Goal: Task Accomplishment & Management: Use online tool/utility

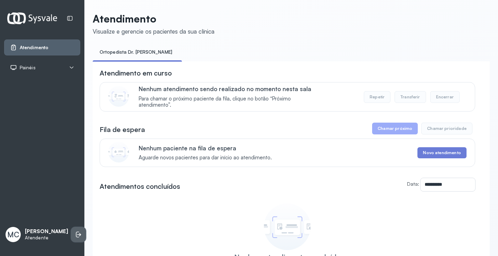
click at [71, 227] on li at bounding box center [78, 234] width 15 height 15
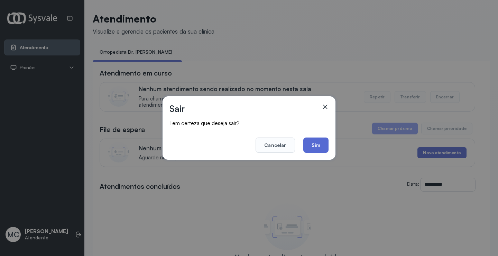
click at [308, 151] on button "Sim" at bounding box center [316, 144] width 25 height 15
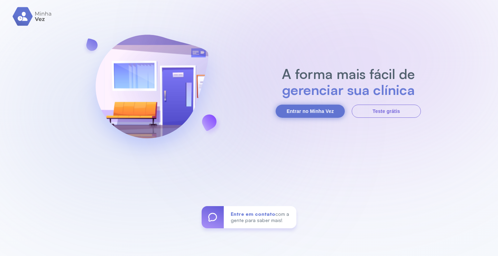
click at [314, 110] on button "Entrar no Minha Vez" at bounding box center [310, 111] width 69 height 13
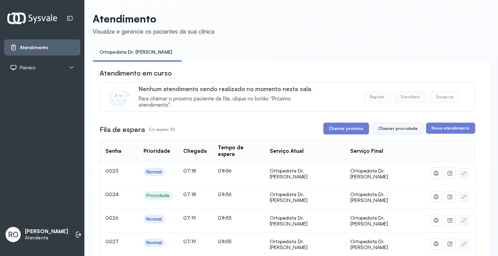
click at [393, 133] on button "Chamar prioridade" at bounding box center [398, 129] width 51 height 12
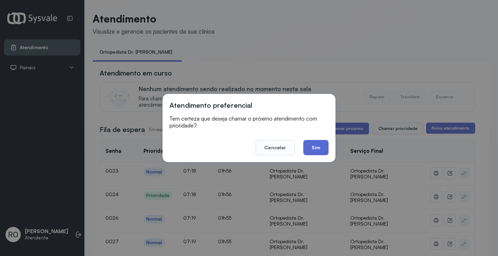
click at [317, 144] on button "Sim" at bounding box center [316, 147] width 25 height 15
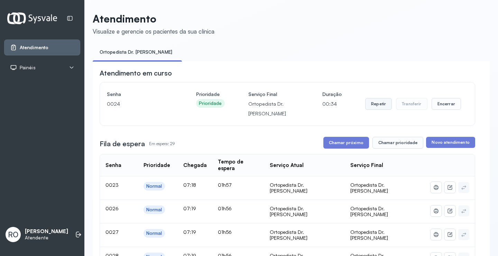
click at [378, 106] on button "Repetir" at bounding box center [378, 104] width 27 height 12
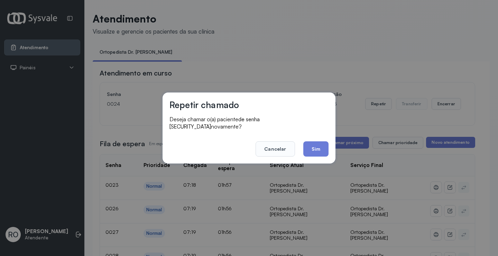
click at [313, 155] on div "Repetir chamado Deseja chamar o(a) paciente de senha [SECURITY_DATA] novamente?…" at bounding box center [249, 127] width 173 height 71
click at [317, 146] on button "Sim" at bounding box center [316, 148] width 25 height 15
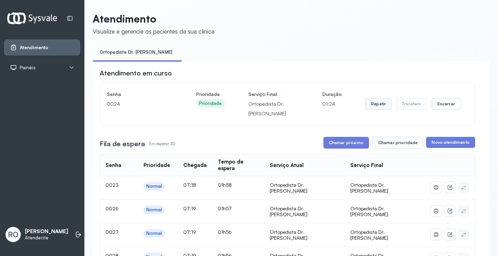
click at [386, 104] on button "Repetir" at bounding box center [378, 104] width 27 height 12
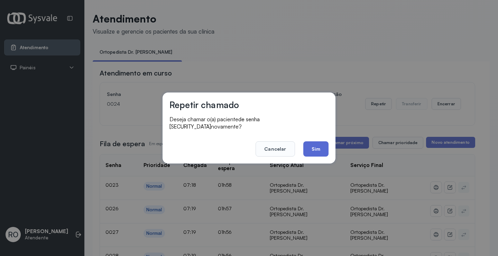
click at [308, 147] on button "Sim" at bounding box center [316, 148] width 25 height 15
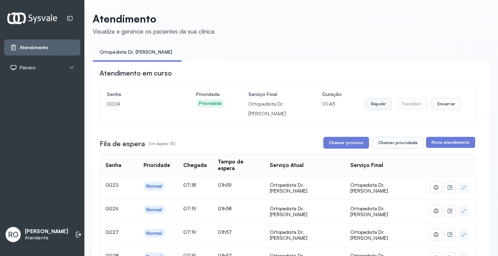
click at [377, 103] on button "Repetir" at bounding box center [378, 104] width 27 height 12
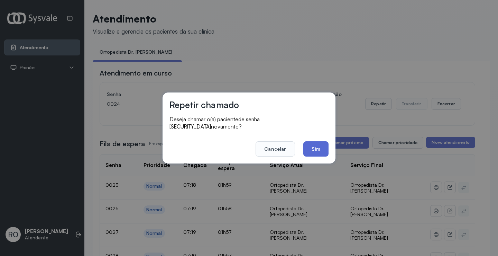
click at [313, 142] on button "Sim" at bounding box center [316, 148] width 25 height 15
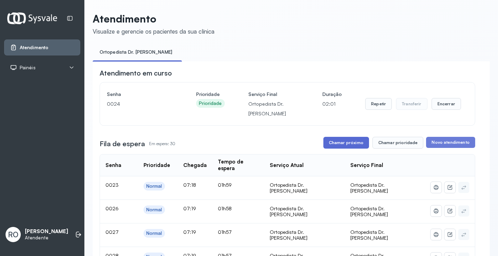
click at [361, 148] on button "Chamar próximo" at bounding box center [347, 143] width 46 height 12
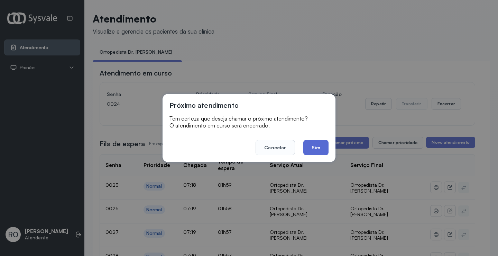
click at [322, 143] on button "Sim" at bounding box center [316, 147] width 25 height 15
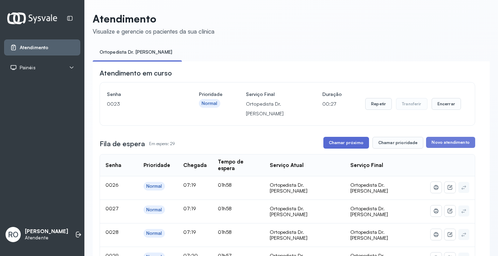
click at [338, 140] on button "Chamar próximo" at bounding box center [347, 143] width 46 height 12
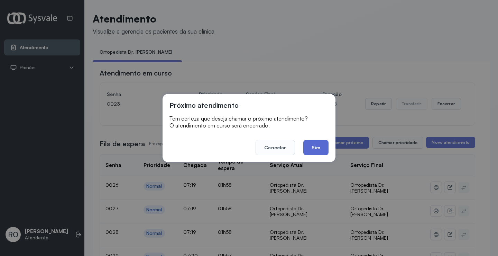
click at [310, 151] on button "Sim" at bounding box center [316, 147] width 25 height 15
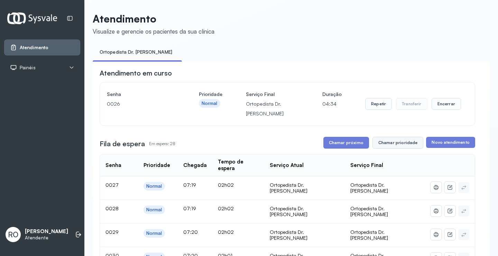
click at [406, 148] on button "Chamar prioridade" at bounding box center [398, 143] width 51 height 12
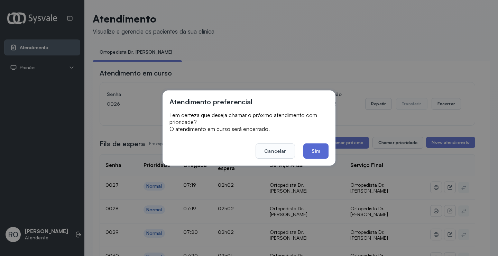
click at [304, 153] on button "Sim" at bounding box center [316, 150] width 25 height 15
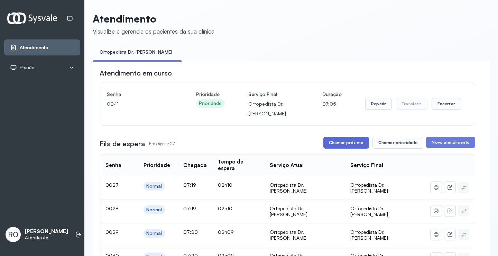
click at [340, 148] on button "Chamar próximo" at bounding box center [347, 143] width 46 height 12
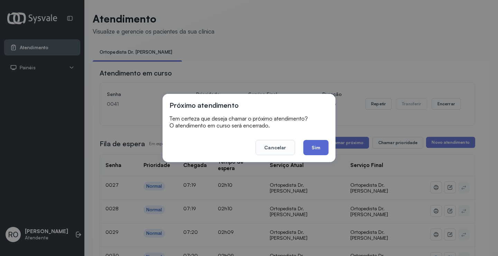
click at [324, 151] on button "Sim" at bounding box center [316, 147] width 25 height 15
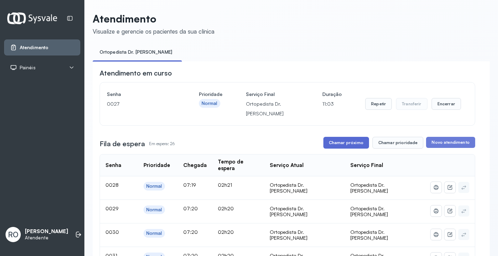
click at [349, 148] on button "Chamar próximo" at bounding box center [347, 143] width 46 height 12
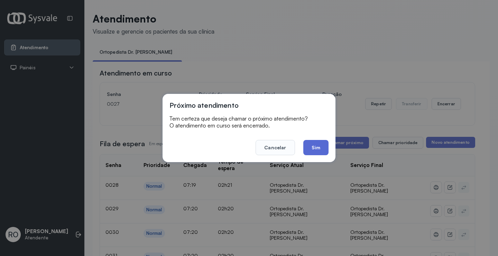
click at [323, 148] on button "Sim" at bounding box center [316, 147] width 25 height 15
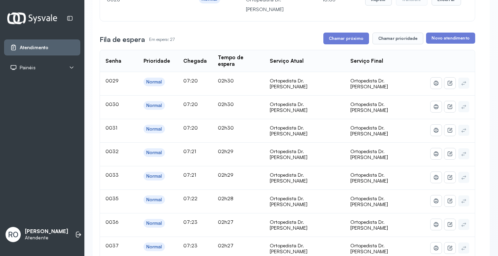
scroll to position [70, 0]
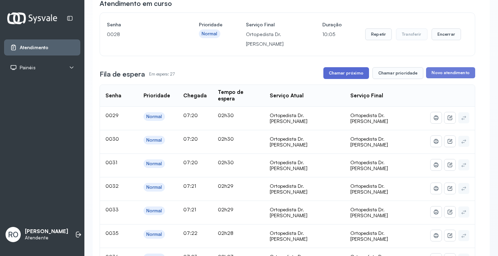
click at [338, 70] on button "Chamar próximo" at bounding box center [347, 73] width 46 height 12
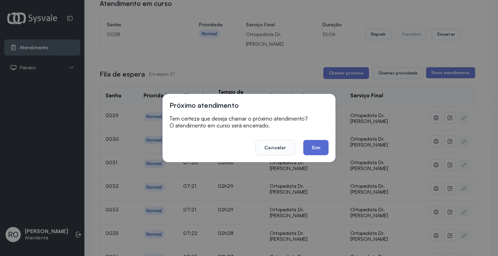
click at [316, 146] on button "Sim" at bounding box center [316, 147] width 25 height 15
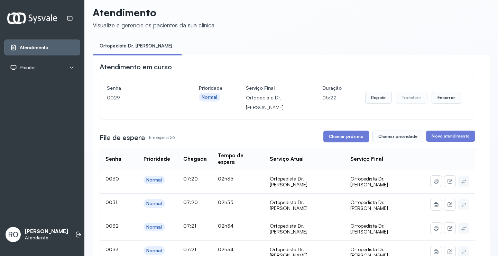
scroll to position [0, 0]
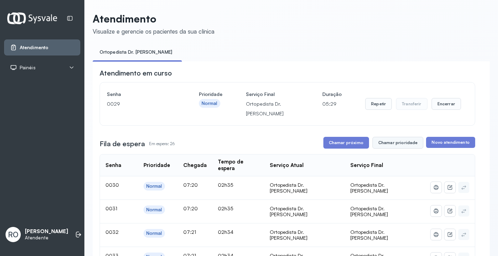
click at [401, 148] on button "Chamar prioridade" at bounding box center [398, 143] width 51 height 12
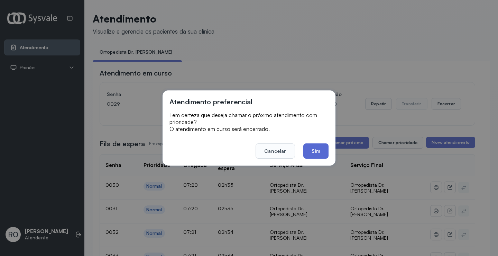
click at [315, 152] on button "Sim" at bounding box center [316, 150] width 25 height 15
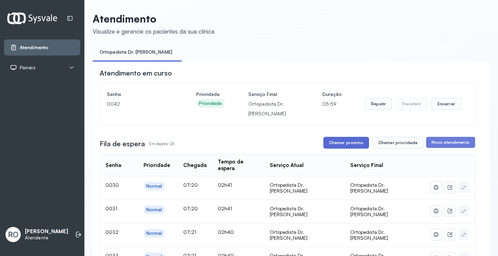
click at [351, 147] on button "Chamar próximo" at bounding box center [347, 143] width 46 height 12
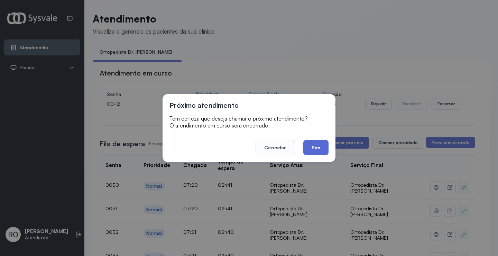
click at [323, 152] on button "Sim" at bounding box center [316, 147] width 25 height 15
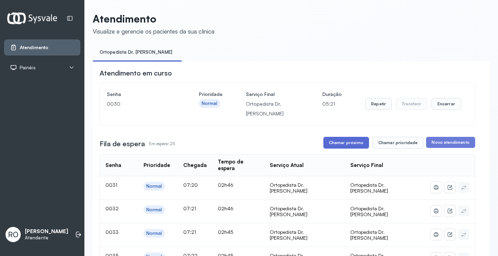
click at [338, 142] on button "Chamar próximo" at bounding box center [347, 143] width 46 height 12
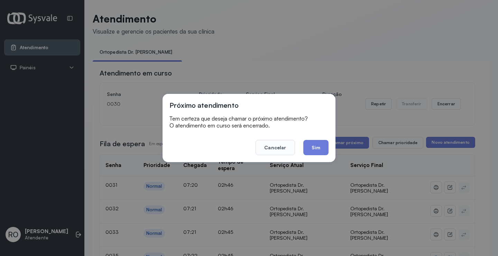
click at [326, 148] on button "Sim" at bounding box center [316, 147] width 25 height 15
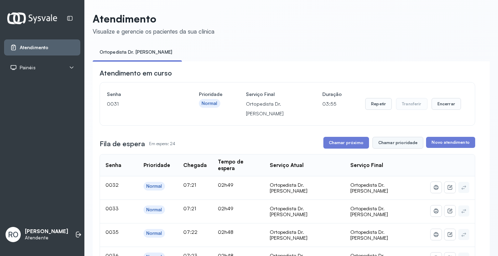
click at [390, 144] on button "Chamar prioridade" at bounding box center [398, 143] width 51 height 12
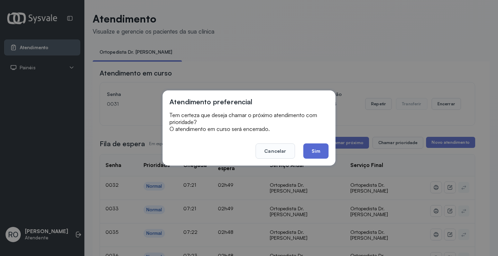
click at [314, 152] on button "Sim" at bounding box center [316, 150] width 25 height 15
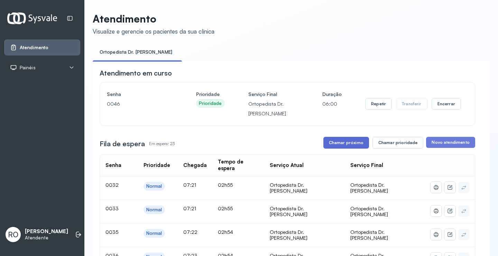
click at [347, 144] on button "Chamar próximo" at bounding box center [347, 143] width 46 height 12
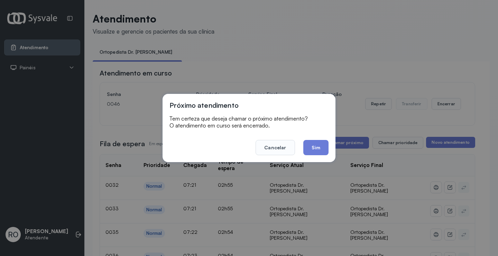
click at [322, 152] on button "Sim" at bounding box center [316, 147] width 25 height 15
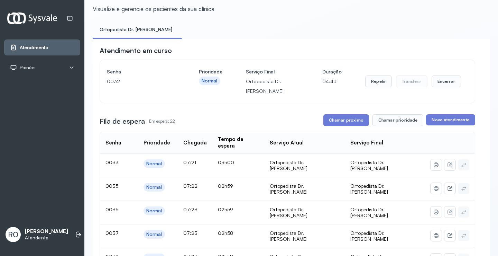
scroll to position [35, 0]
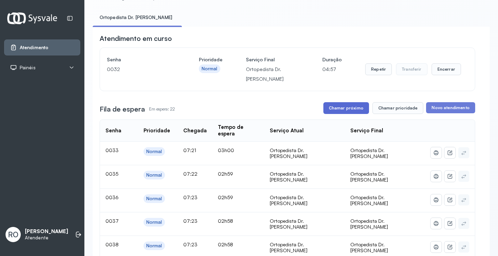
click at [354, 110] on button "Chamar próximo" at bounding box center [347, 108] width 46 height 12
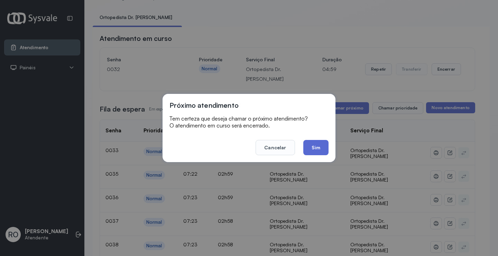
click at [313, 147] on button "Sim" at bounding box center [316, 147] width 25 height 15
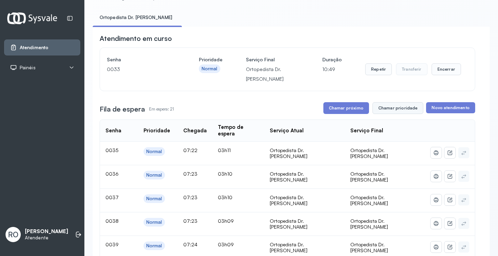
click at [393, 106] on button "Chamar prioridade" at bounding box center [398, 108] width 51 height 12
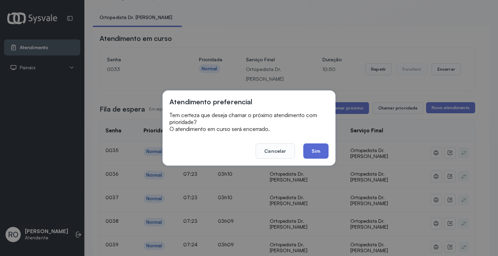
click at [314, 157] on button "Sim" at bounding box center [316, 150] width 25 height 15
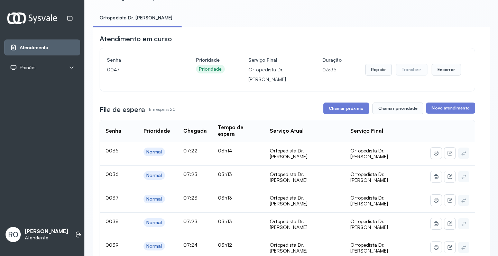
scroll to position [0, 0]
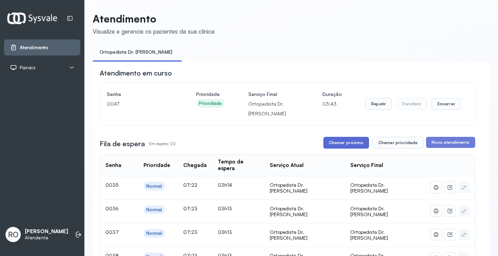
click at [329, 145] on button "Chamar próximo" at bounding box center [347, 143] width 46 height 12
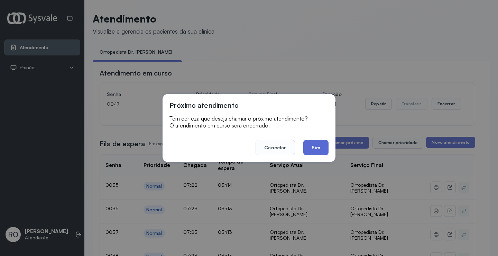
click at [316, 145] on button "Sim" at bounding box center [316, 147] width 25 height 15
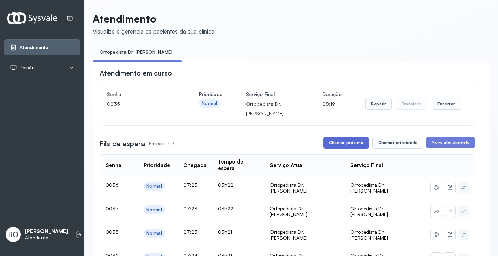
click at [349, 147] on button "Chamar próximo" at bounding box center [347, 143] width 46 height 12
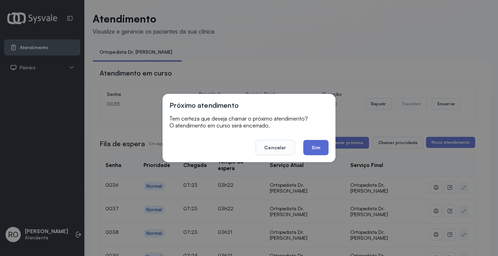
click at [314, 150] on button "Sim" at bounding box center [316, 147] width 25 height 15
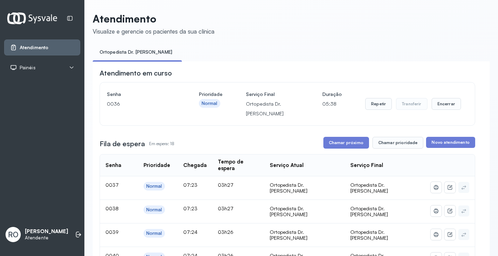
click at [349, 143] on button "Chamar próximo" at bounding box center [347, 143] width 46 height 12
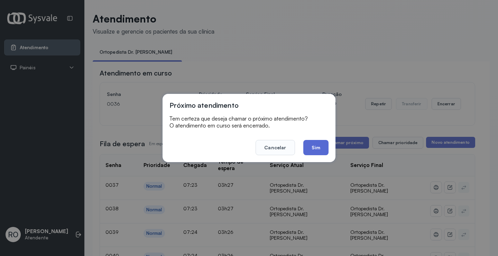
click at [321, 147] on button "Sim" at bounding box center [316, 147] width 25 height 15
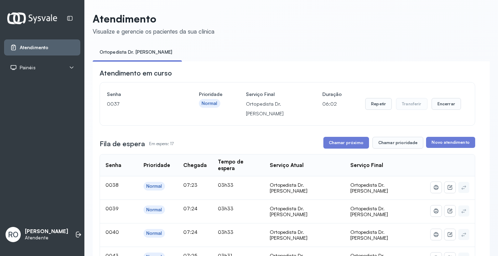
click at [397, 141] on button "Chamar prioridade" at bounding box center [398, 143] width 51 height 12
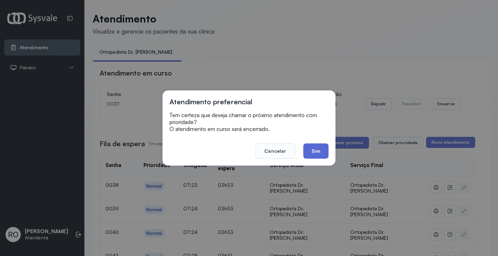
click at [311, 155] on button "Sim" at bounding box center [316, 150] width 25 height 15
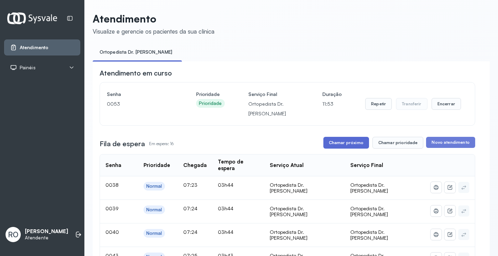
click at [341, 142] on button "Chamar próximo" at bounding box center [347, 143] width 46 height 12
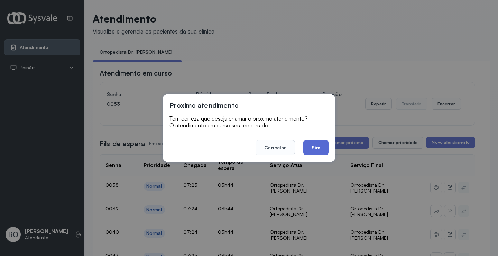
click at [309, 151] on button "Sim" at bounding box center [316, 147] width 25 height 15
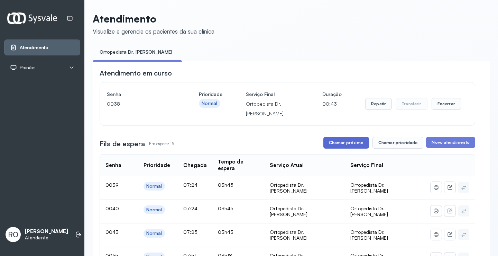
click at [332, 141] on button "Chamar próximo" at bounding box center [347, 143] width 46 height 12
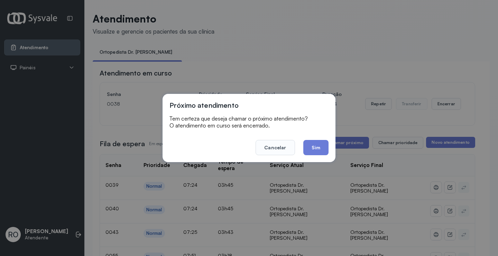
drag, startPoint x: 315, startPoint y: 149, endPoint x: 295, endPoint y: 110, distance: 43.3
click at [316, 148] on button "Sim" at bounding box center [316, 147] width 25 height 15
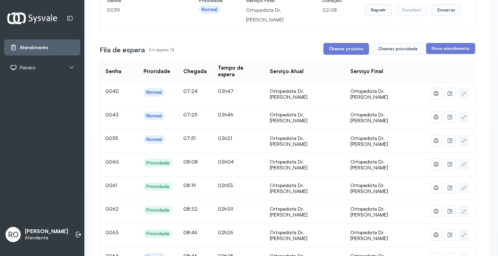
scroll to position [104, 0]
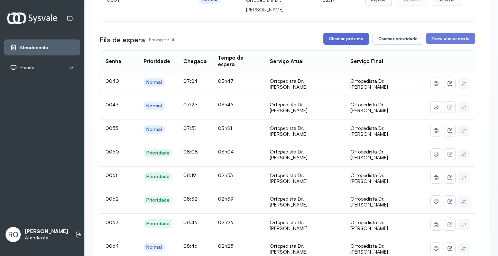
click at [350, 42] on button "Chamar próximo" at bounding box center [347, 39] width 46 height 12
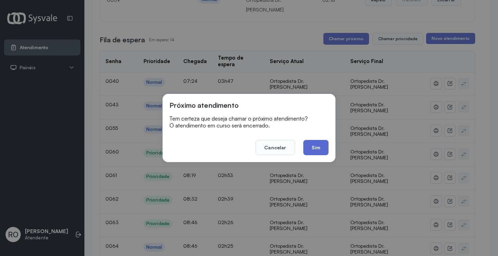
click at [314, 146] on button "Sim" at bounding box center [316, 147] width 25 height 15
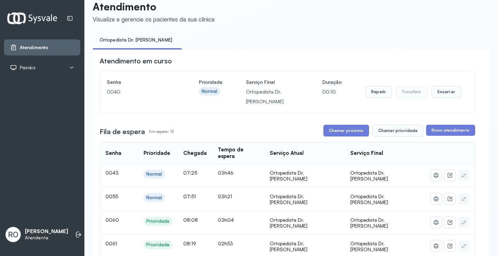
scroll to position [0, 0]
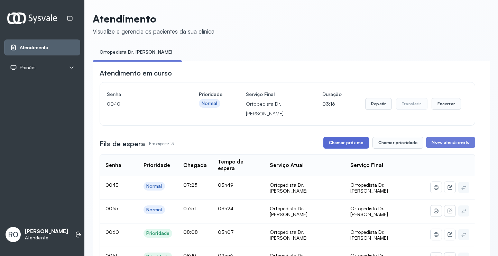
click at [341, 143] on button "Chamar próximo" at bounding box center [347, 143] width 46 height 12
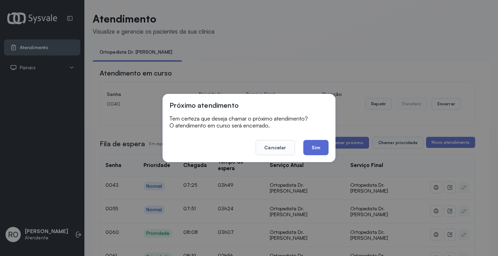
click at [318, 153] on button "Sim" at bounding box center [316, 147] width 25 height 15
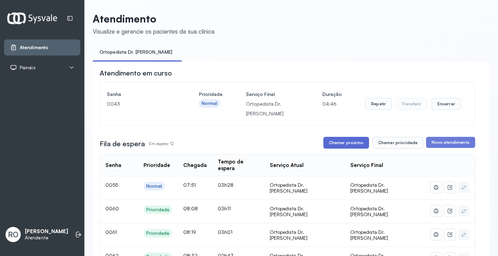
click at [338, 142] on button "Chamar próximo" at bounding box center [347, 143] width 46 height 12
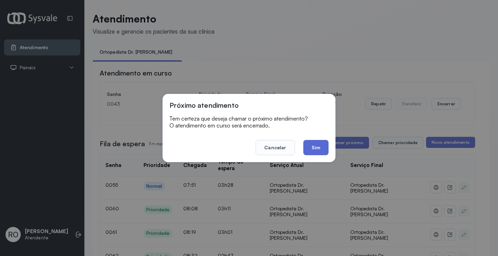
click at [319, 143] on button "Sim" at bounding box center [316, 147] width 25 height 15
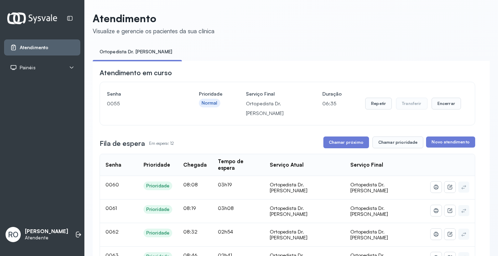
scroll to position [35, 0]
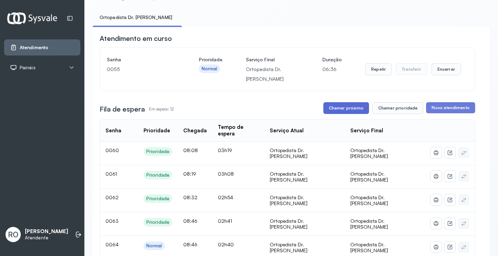
click at [347, 109] on button "Chamar próximo" at bounding box center [347, 108] width 46 height 12
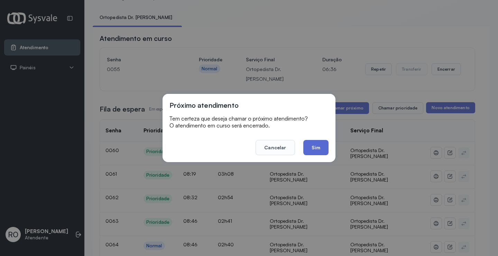
click at [326, 154] on button "Sim" at bounding box center [316, 147] width 25 height 15
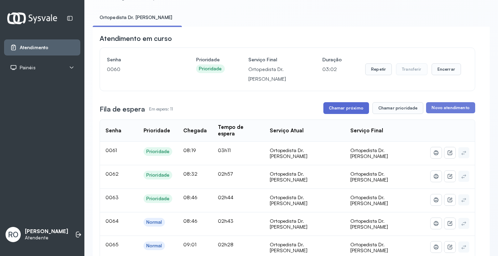
click at [332, 111] on button "Chamar próximo" at bounding box center [347, 108] width 46 height 12
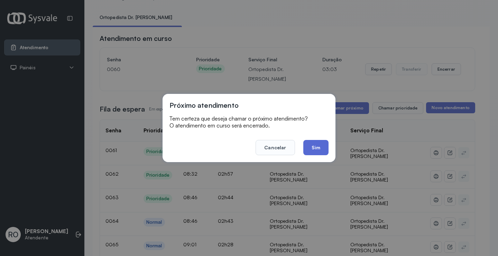
click at [318, 152] on button "Sim" at bounding box center [316, 147] width 25 height 15
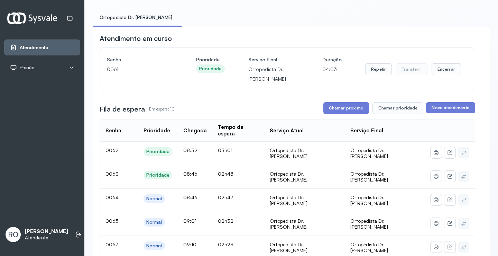
click at [389, 107] on button "Chamar prioridade" at bounding box center [398, 108] width 51 height 12
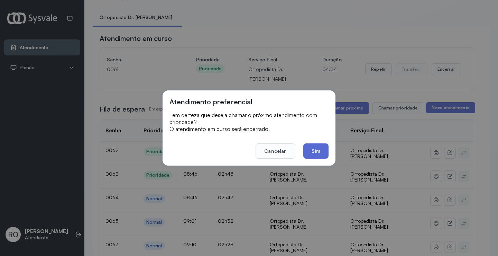
click at [321, 150] on button "Sim" at bounding box center [316, 150] width 25 height 15
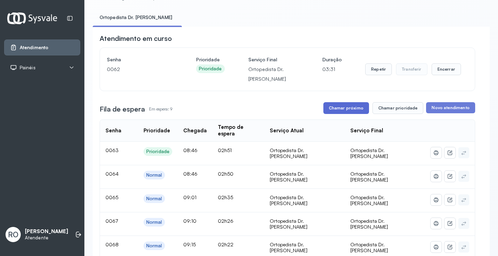
click at [336, 110] on button "Chamar próximo" at bounding box center [347, 108] width 46 height 12
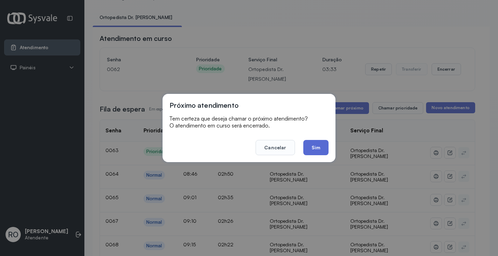
click at [314, 146] on button "Sim" at bounding box center [316, 147] width 25 height 15
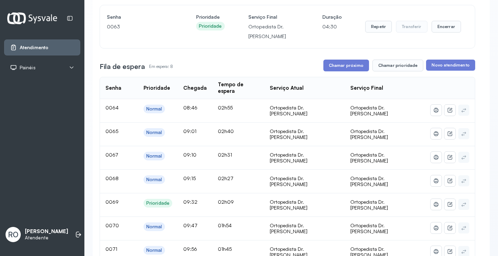
scroll to position [0, 0]
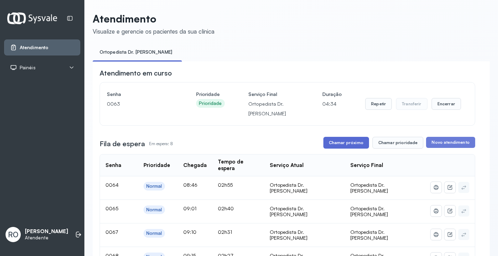
click at [335, 146] on button "Chamar próximo" at bounding box center [347, 143] width 46 height 12
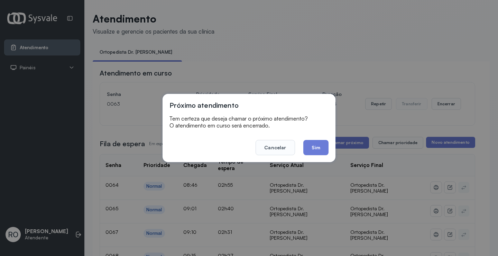
click at [317, 149] on button "Sim" at bounding box center [316, 147] width 25 height 15
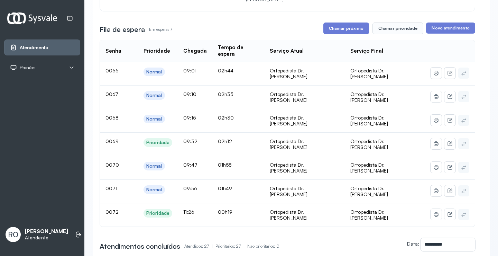
scroll to position [35, 0]
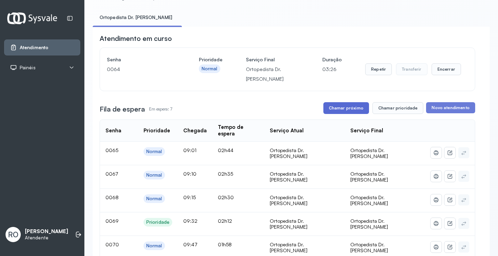
click at [349, 111] on button "Chamar próximo" at bounding box center [347, 108] width 46 height 12
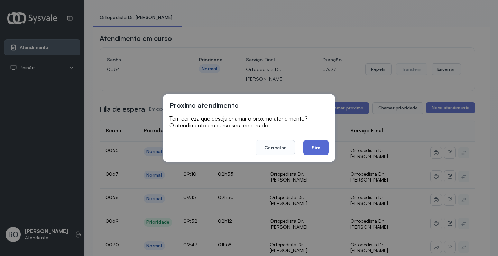
click at [316, 142] on button "Sim" at bounding box center [316, 147] width 25 height 15
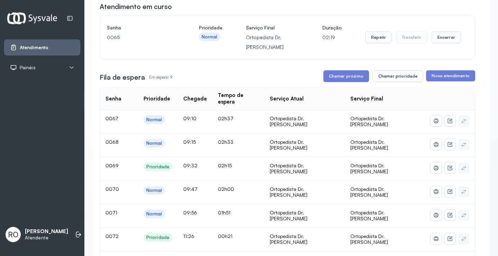
scroll to position [0, 0]
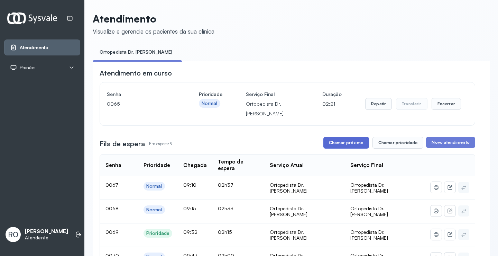
click at [350, 148] on button "Chamar próximo" at bounding box center [347, 143] width 46 height 12
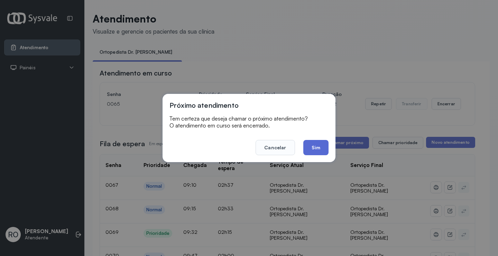
click at [310, 154] on button "Sim" at bounding box center [316, 147] width 25 height 15
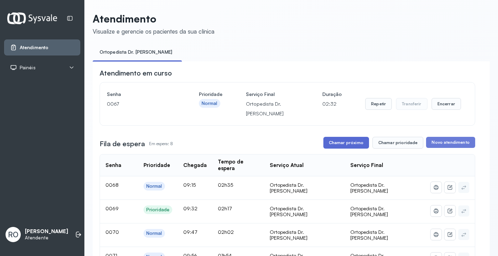
click at [337, 148] on button "Chamar próximo" at bounding box center [347, 143] width 46 height 12
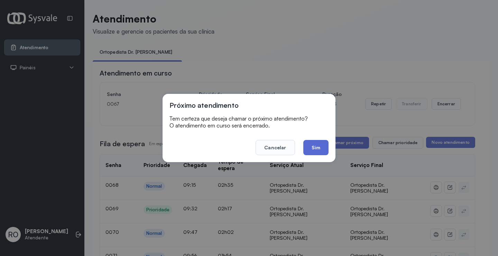
click at [310, 152] on button "Sim" at bounding box center [316, 147] width 25 height 15
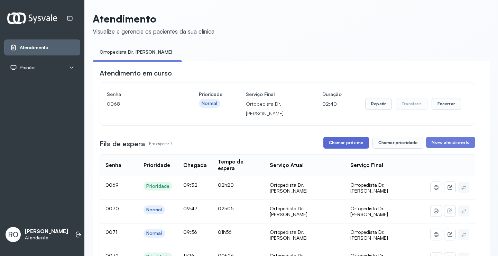
click at [341, 142] on button "Chamar próximo" at bounding box center [347, 143] width 46 height 12
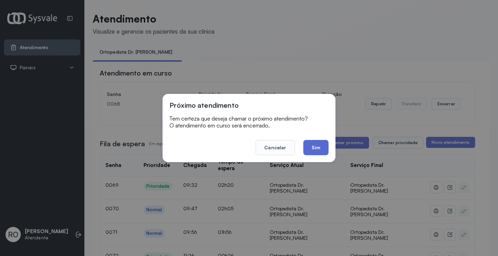
click at [315, 152] on button "Sim" at bounding box center [316, 147] width 25 height 15
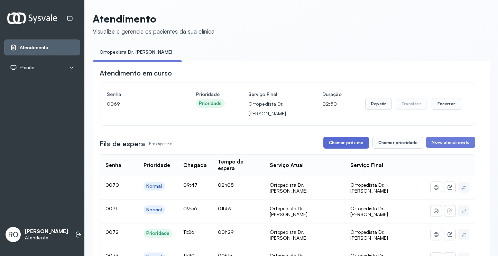
click at [350, 144] on button "Chamar próximo" at bounding box center [347, 143] width 46 height 12
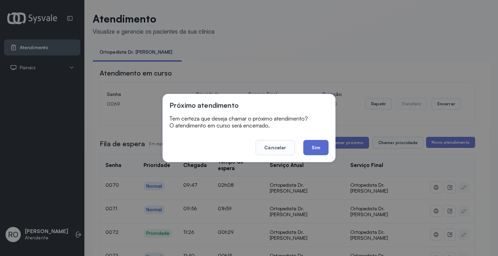
click at [312, 150] on button "Sim" at bounding box center [316, 147] width 25 height 15
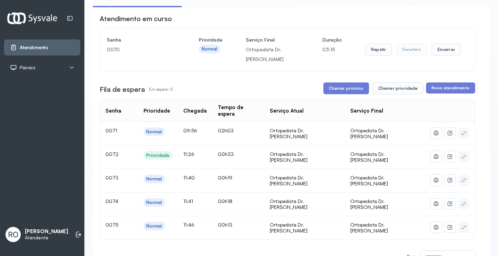
scroll to position [69, 0]
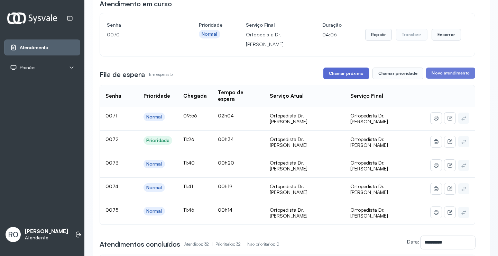
click at [348, 73] on button "Chamar próximo" at bounding box center [347, 73] width 46 height 12
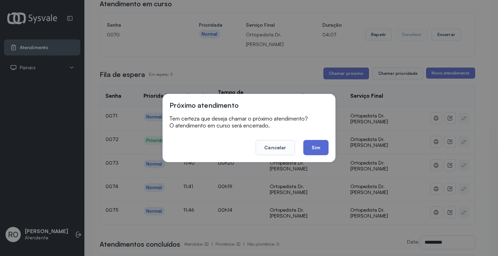
click at [315, 148] on button "Sim" at bounding box center [316, 147] width 25 height 15
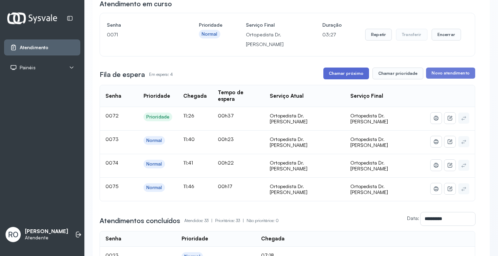
click at [345, 72] on button "Chamar próximo" at bounding box center [347, 73] width 46 height 12
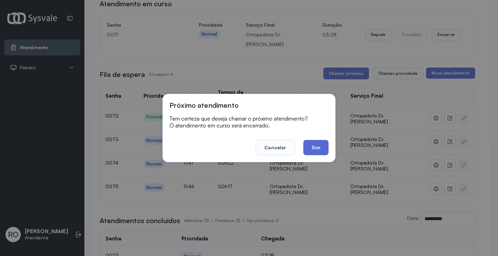
click at [311, 153] on button "Sim" at bounding box center [316, 147] width 25 height 15
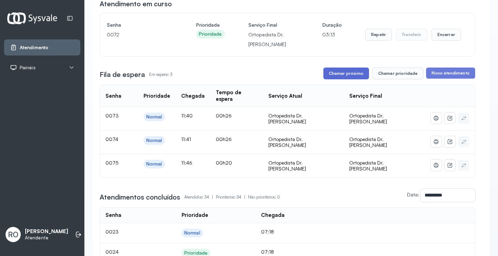
click at [347, 79] on button "Chamar próximo" at bounding box center [347, 73] width 46 height 12
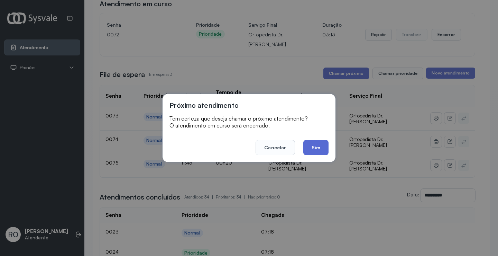
click at [324, 153] on button "Sim" at bounding box center [316, 147] width 25 height 15
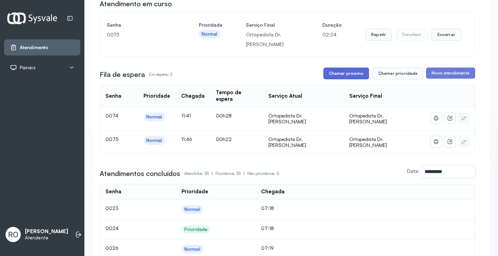
click at [345, 79] on button "Chamar próximo" at bounding box center [347, 73] width 46 height 12
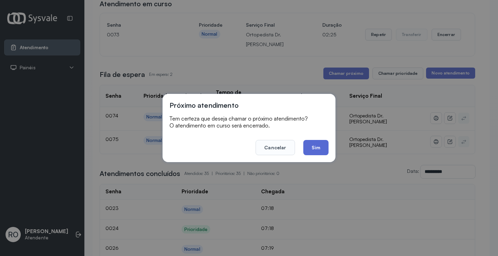
click at [319, 142] on button "Sim" at bounding box center [316, 147] width 25 height 15
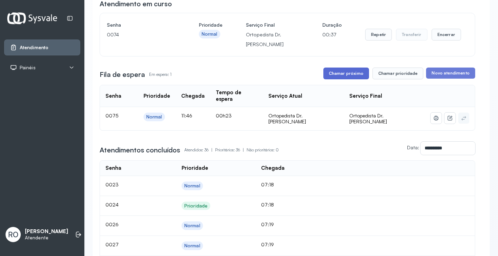
click at [347, 76] on button "Chamar próximo" at bounding box center [347, 73] width 46 height 12
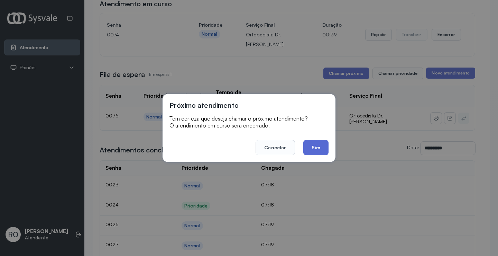
click at [314, 150] on button "Sim" at bounding box center [316, 147] width 25 height 15
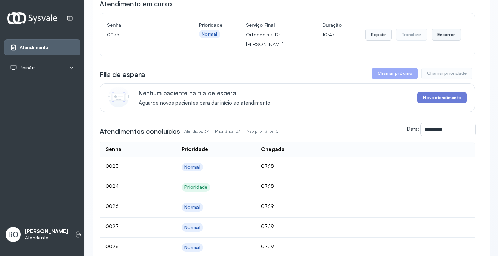
click at [444, 39] on button "Encerrar" at bounding box center [446, 35] width 29 height 12
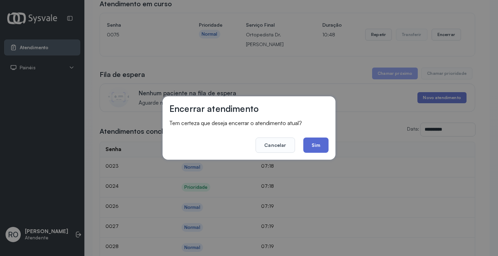
click at [319, 143] on button "Sim" at bounding box center [316, 144] width 25 height 15
